Goal: Task Accomplishment & Management: Use online tool/utility

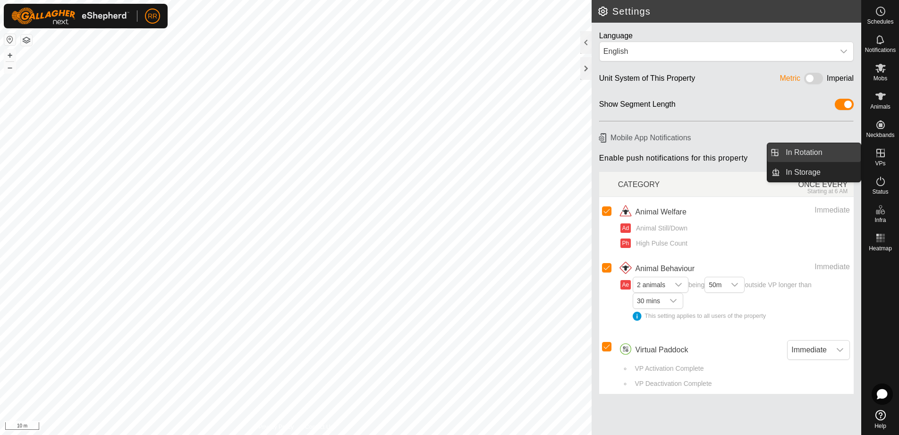
click at [813, 151] on link "In Rotation" at bounding box center [820, 152] width 81 height 19
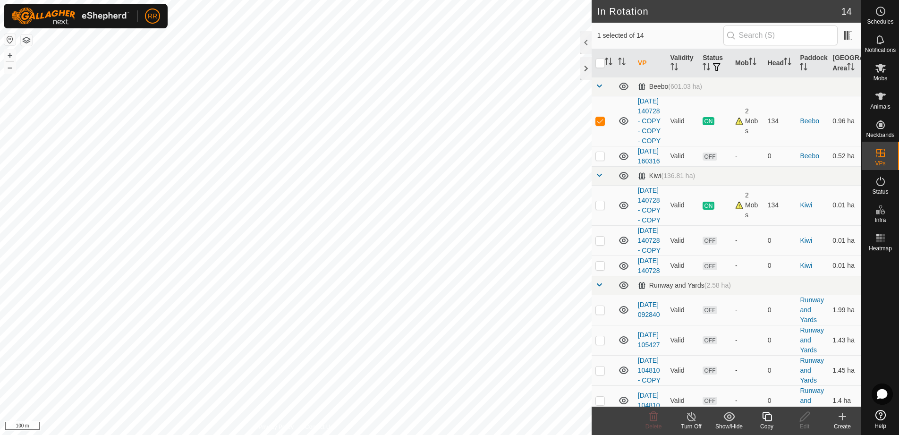
click at [839, 416] on icon at bounding box center [842, 416] width 11 height 11
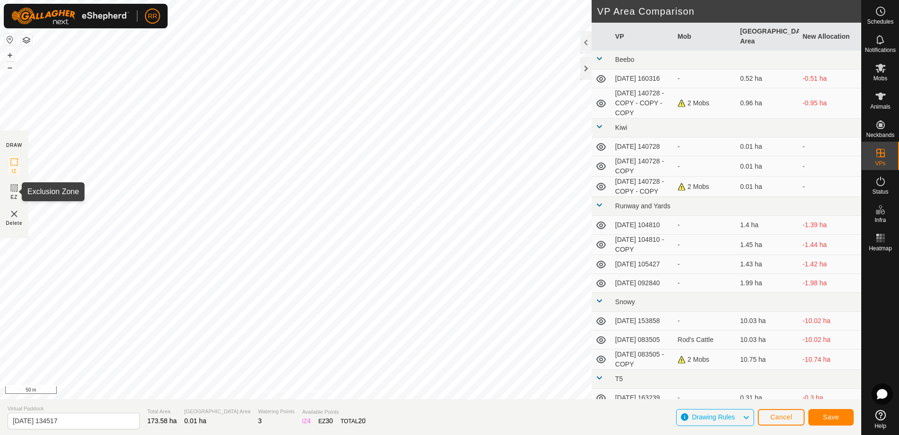
click at [15, 188] on icon at bounding box center [13, 187] width 11 height 11
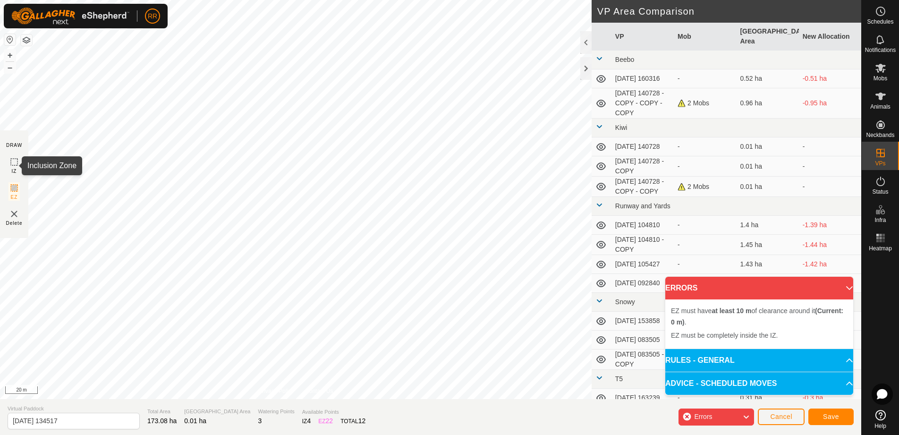
click at [11, 161] on rect at bounding box center [14, 162] width 8 height 8
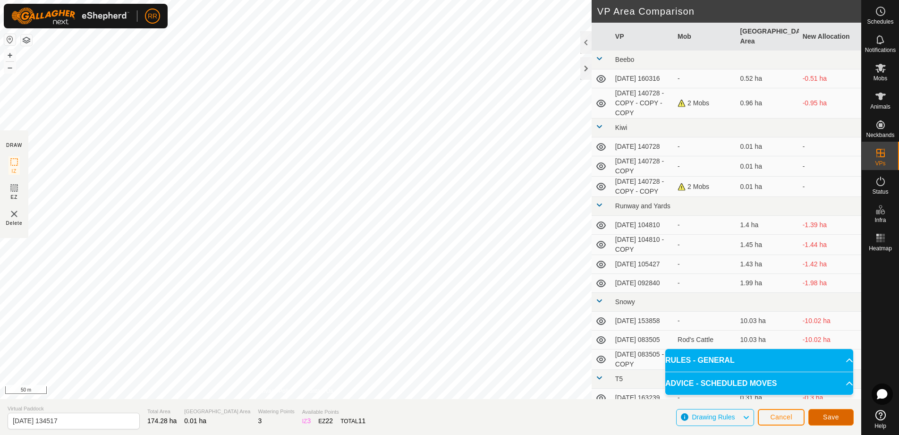
click at [830, 419] on span "Save" at bounding box center [831, 417] width 16 height 8
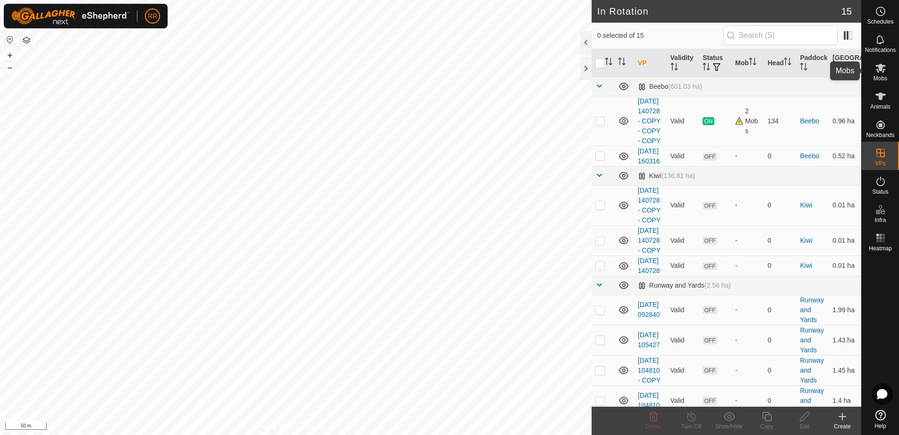
click at [883, 73] on icon at bounding box center [880, 67] width 11 height 11
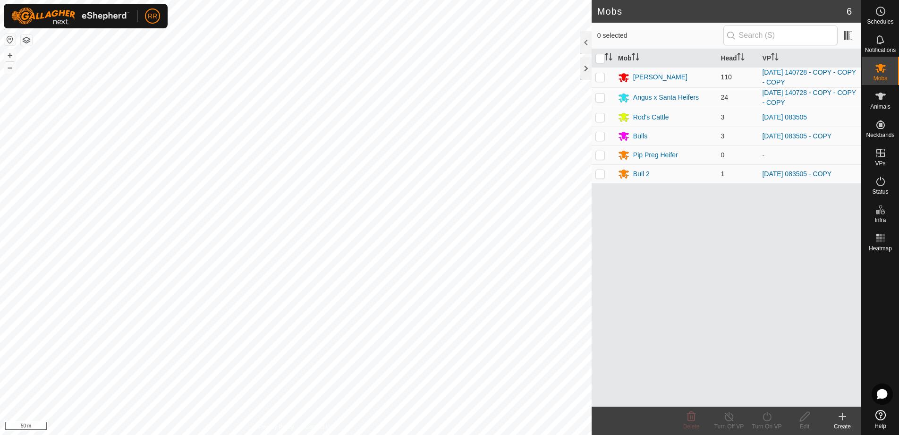
click at [599, 75] on p-checkbox at bounding box center [599, 77] width 9 height 8
checkbox input "true"
click at [602, 103] on td at bounding box center [603, 97] width 23 height 20
checkbox input "true"
click at [771, 418] on icon at bounding box center [767, 416] width 8 height 9
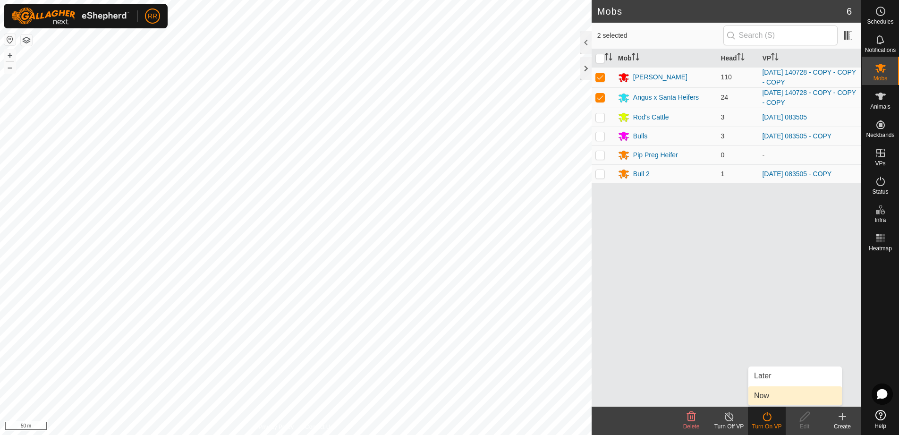
click at [763, 392] on link "Now" at bounding box center [794, 395] width 93 height 19
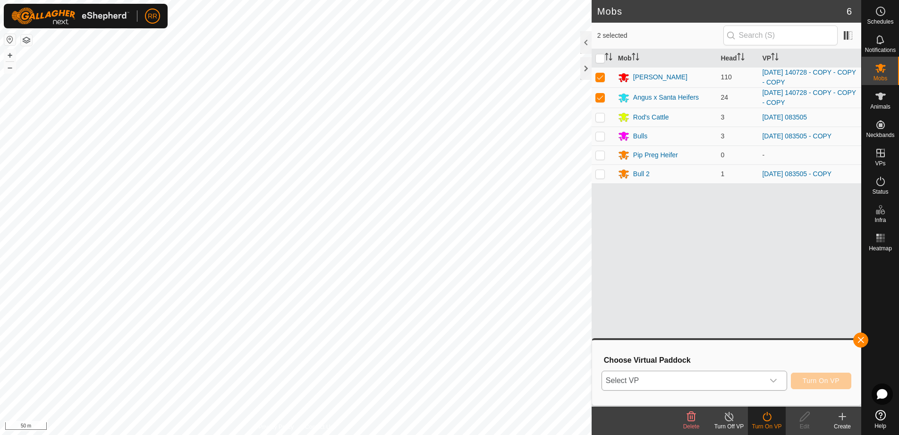
click at [687, 378] on span "Select VP" at bounding box center [683, 380] width 162 height 19
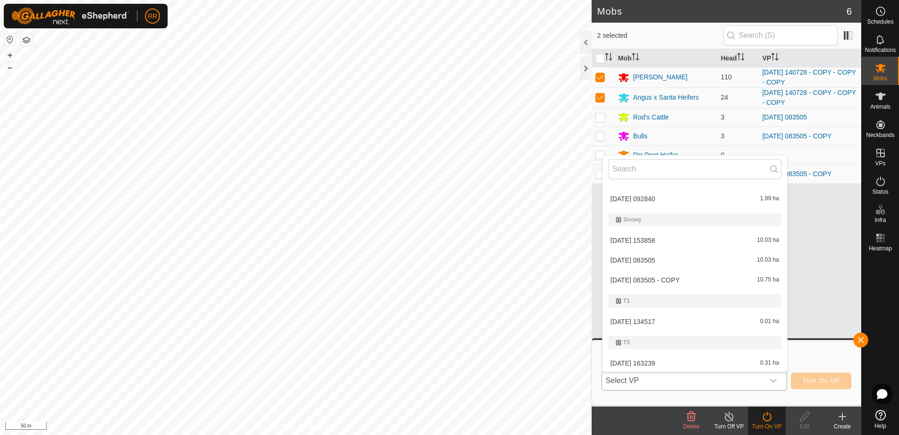
scroll to position [238, 0]
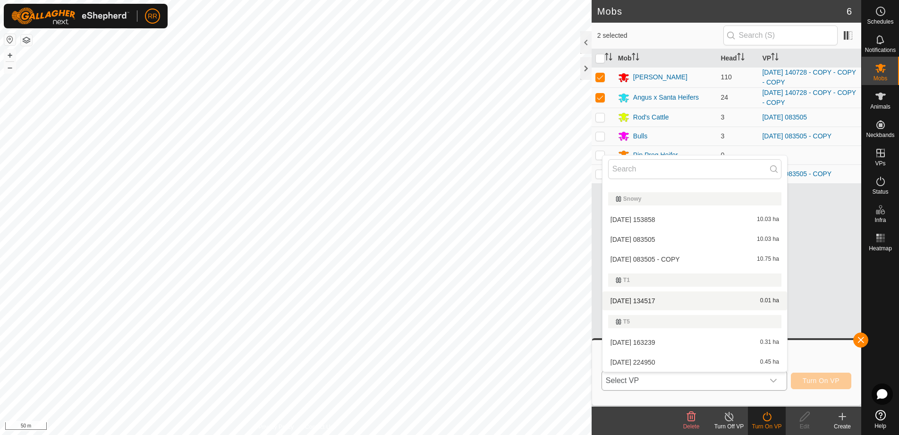
click at [643, 298] on li "[DATE] 134517 0.01 ha" at bounding box center [695, 300] width 185 height 19
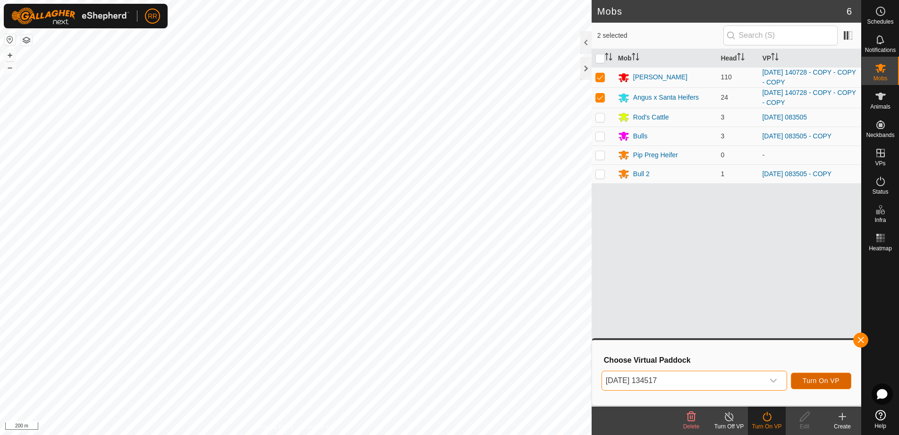
click at [822, 382] on span "Turn On VP" at bounding box center [821, 381] width 37 height 8
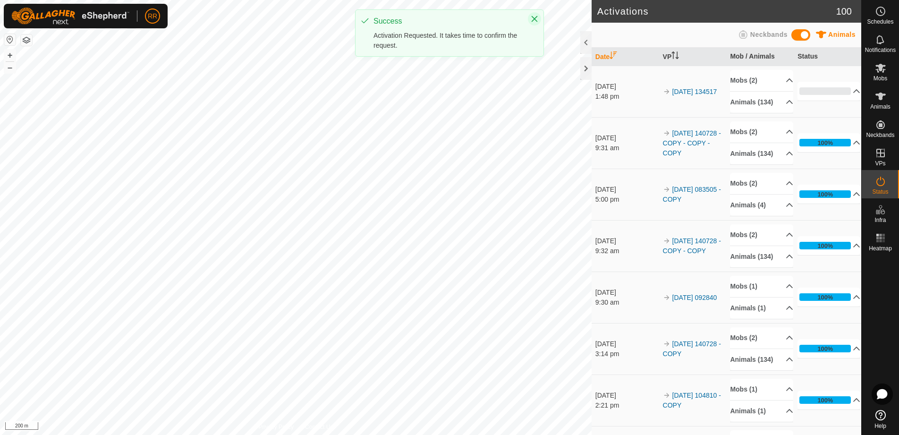
click at [537, 17] on icon "Close" at bounding box center [535, 19] width 6 height 6
